Goal: Task Accomplishment & Management: Use online tool/utility

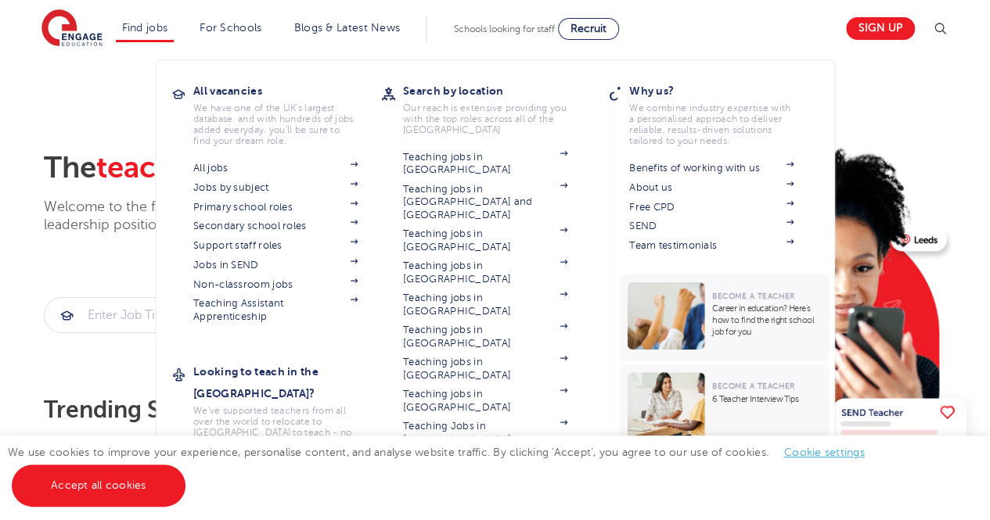
click at [138, 20] on li "Find jobs All vacancies We have one of the UK's largest database. and with hund…" at bounding box center [145, 29] width 59 height 27
click at [358, 227] on span at bounding box center [345, 226] width 23 height 13
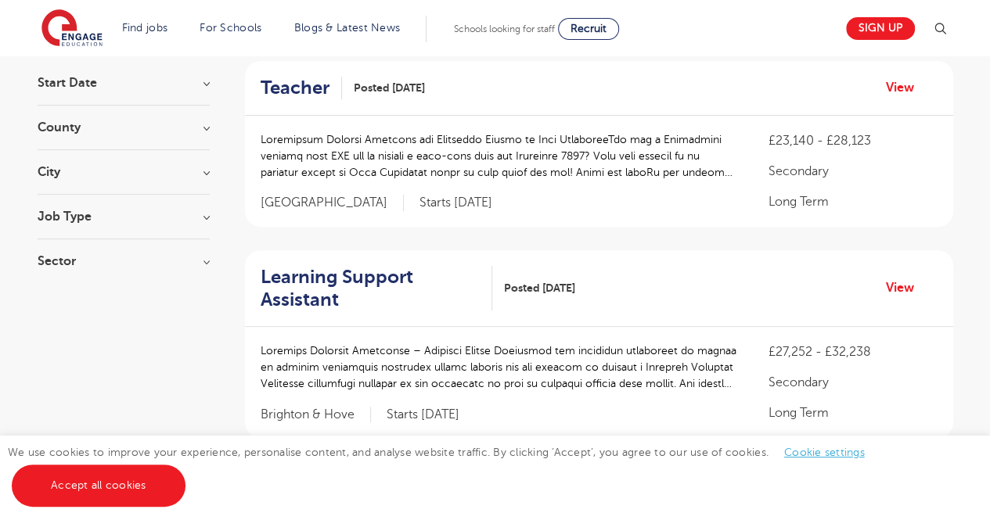
scroll to position [160, 0]
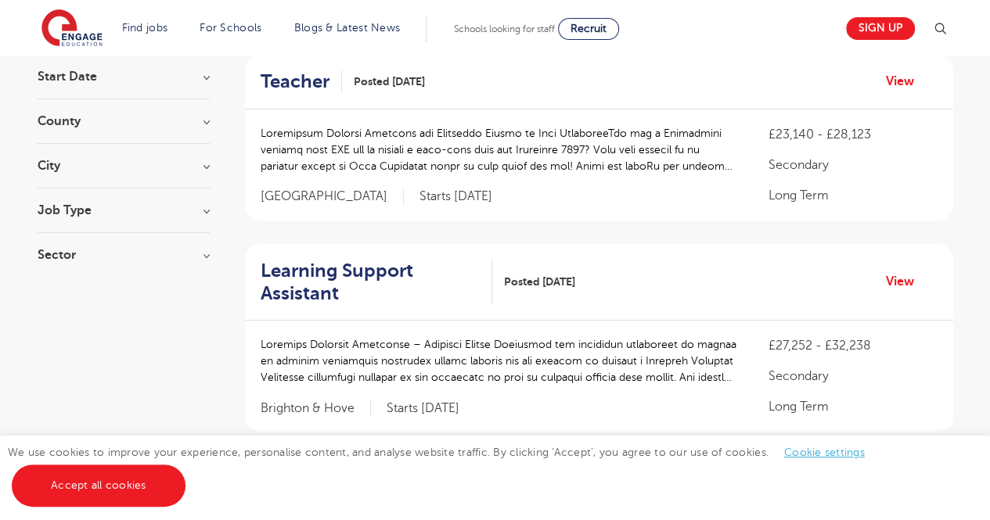
click at [192, 215] on h3 "Job Type" at bounding box center [124, 210] width 172 height 13
click at [160, 351] on div "Sector Long Term 465 Short Term 292 Perm 84 Primary 62 Secondary 27 Show more" at bounding box center [124, 352] width 172 height 28
click at [208, 344] on h3 "Sector" at bounding box center [124, 344] width 172 height 13
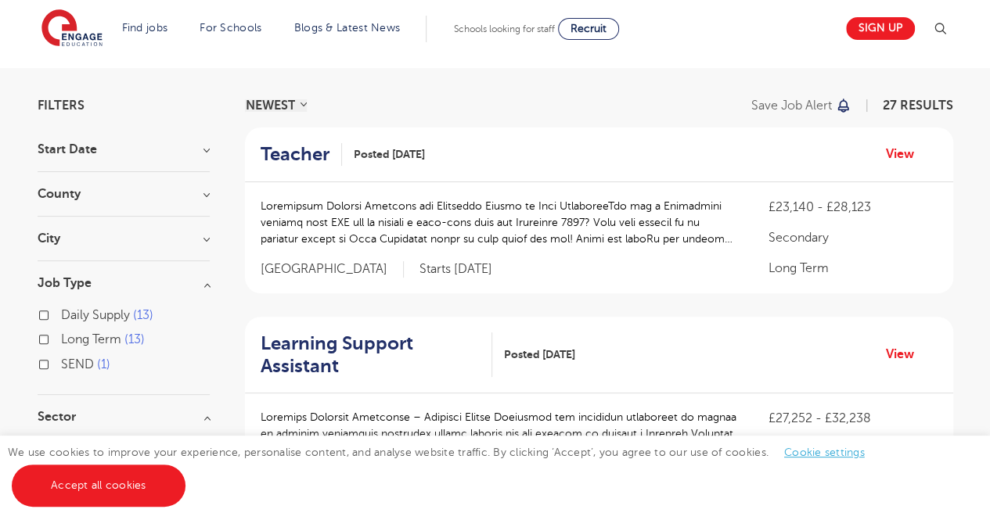
scroll to position [86, 0]
click at [196, 237] on h3 "City" at bounding box center [124, 239] width 172 height 13
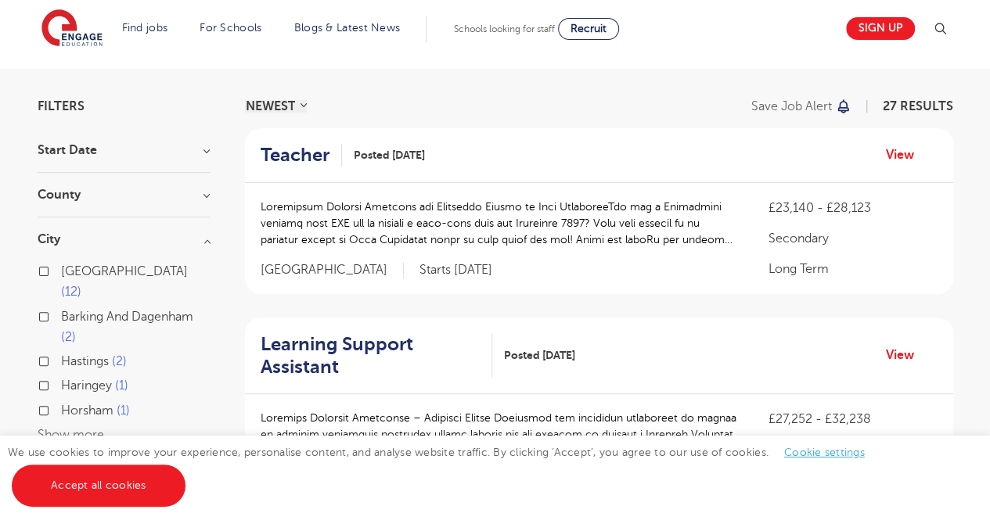
click at [186, 146] on h3 "Start Date" at bounding box center [124, 150] width 172 height 13
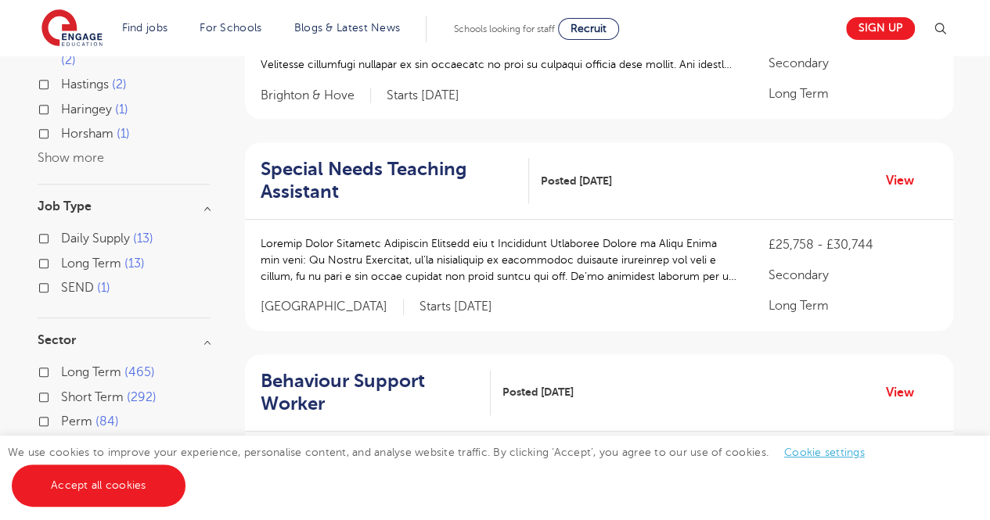
scroll to position [0, 0]
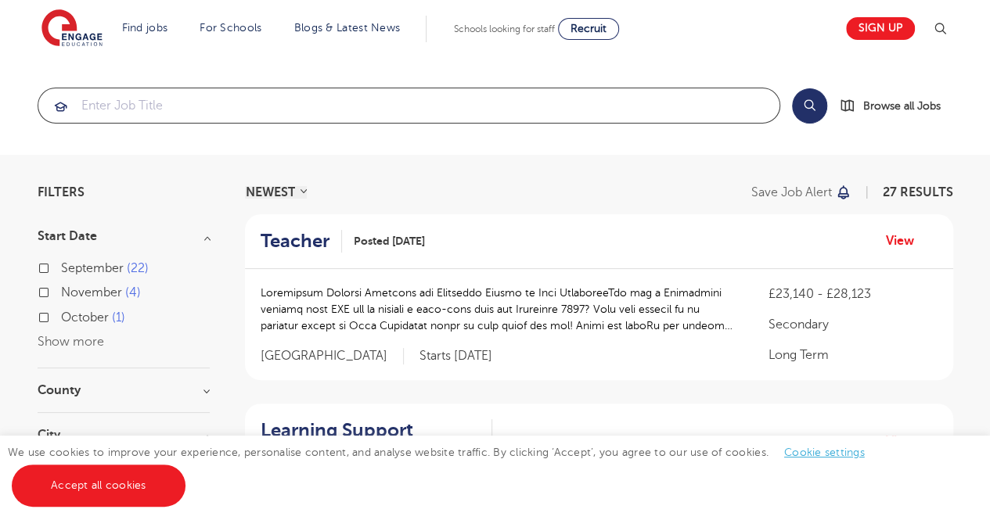
click at [120, 111] on input "search" at bounding box center [408, 105] width 741 height 34
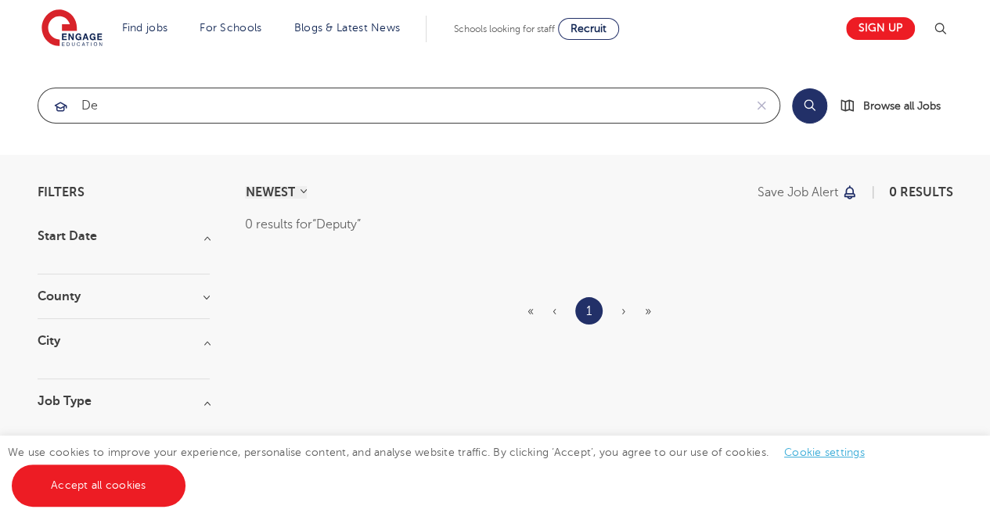
type input "D"
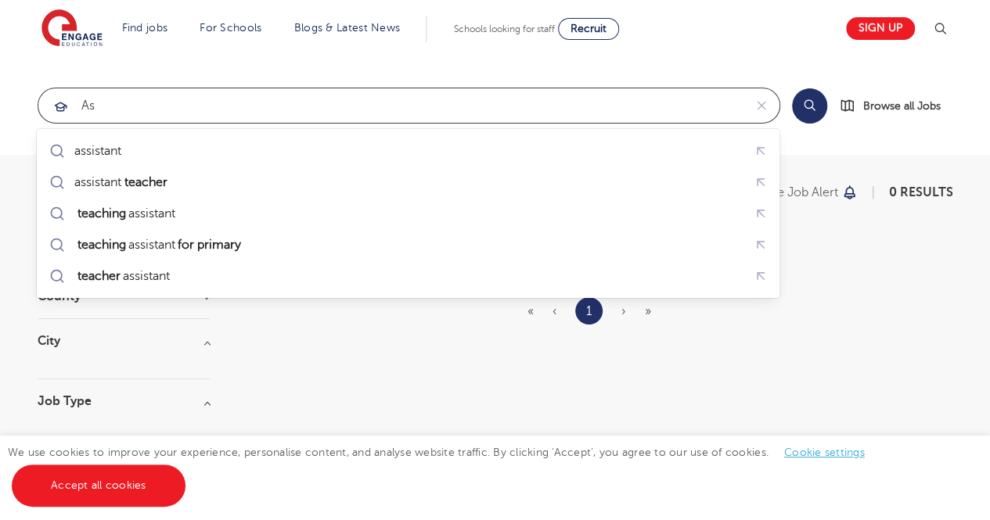
type input "a"
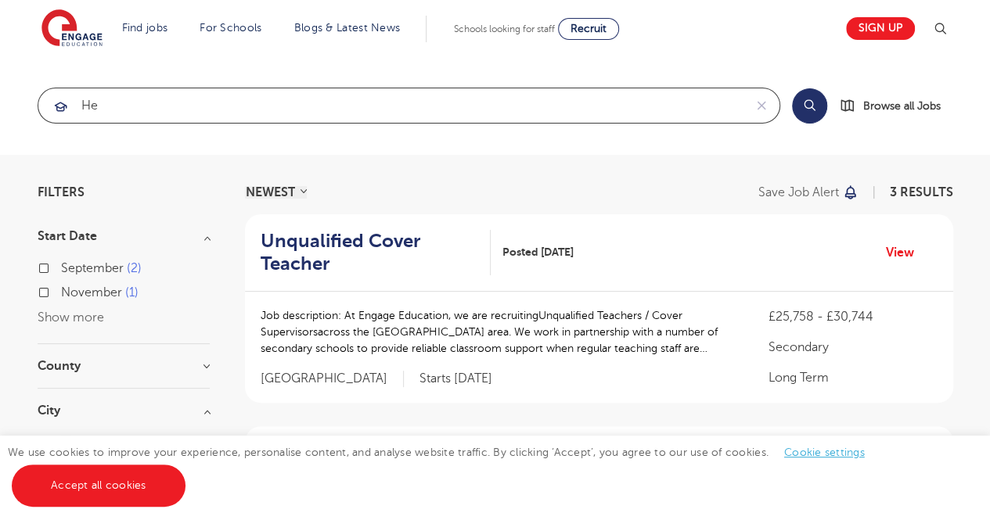
type input "h"
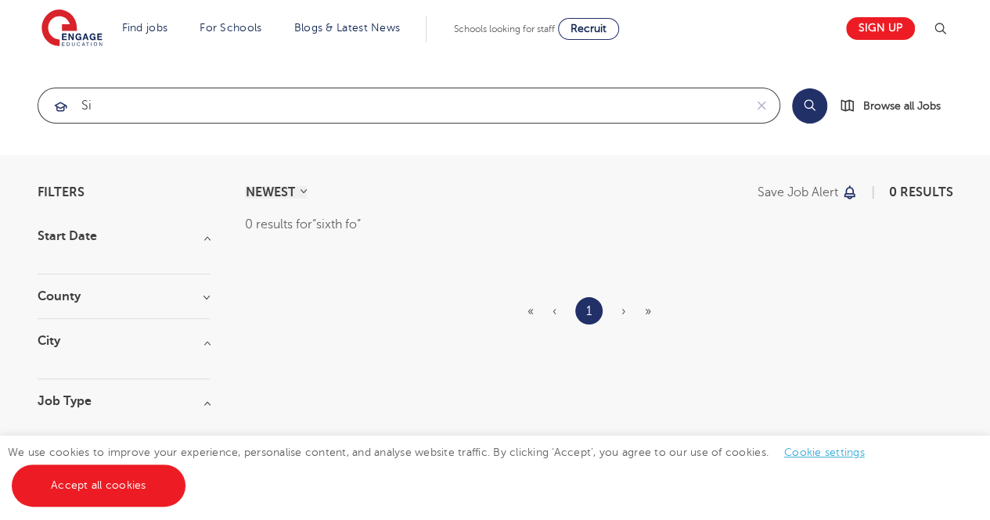
type input "s"
